Goal: Task Accomplishment & Management: Manage account settings

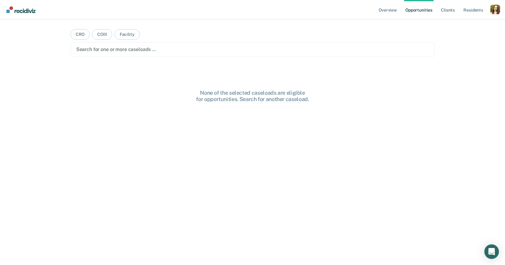
click at [489, 7] on ul "Overview Opportunities Client s Resident s" at bounding box center [433, 9] width 113 height 19
click at [493, 8] on div "Profile dropdown button" at bounding box center [495, 10] width 10 height 10
click at [457, 22] on link "Profile" at bounding box center [470, 24] width 49 height 5
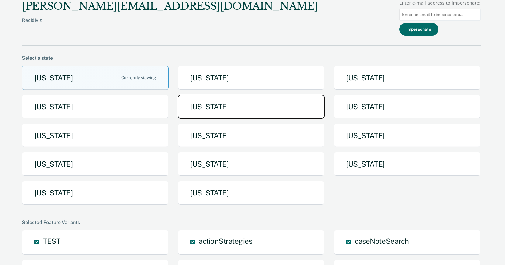
click at [204, 109] on button "[US_STATE]" at bounding box center [251, 107] width 147 height 24
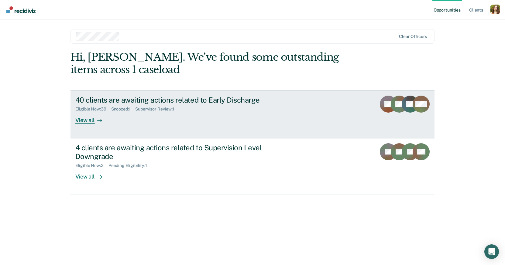
click at [124, 119] on div "40 clients are awaiting actions related to Early Discharge Eligible Now : 39 Sn…" at bounding box center [189, 110] width 228 height 28
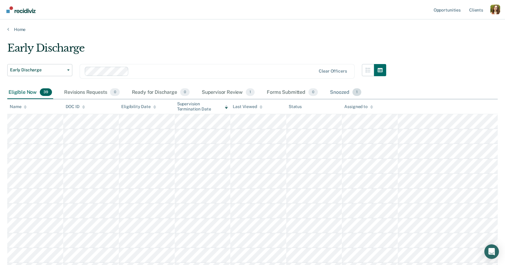
click at [338, 94] on div "Snoozed 1" at bounding box center [346, 92] width 34 height 13
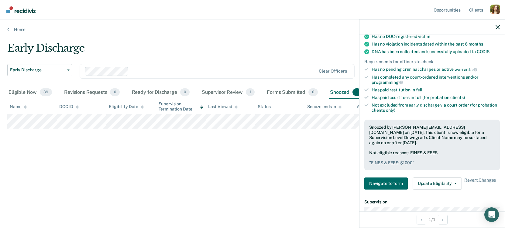
scroll to position [158, 0]
